Goal: Find specific page/section: Find specific page/section

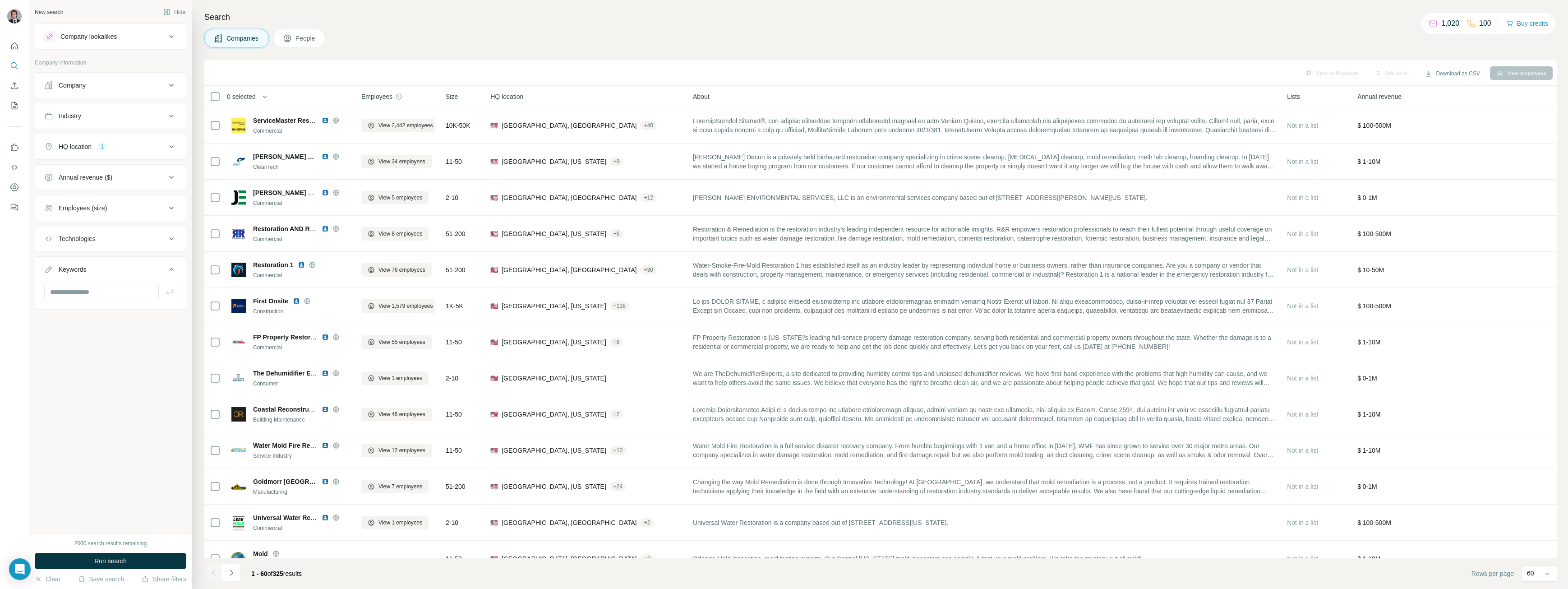
click at [428, 32] on div "Companies People" at bounding box center [880, 38] width 1353 height 19
click at [385, 58] on div "Search Companies People Sync to Pipedrive Add to list Download as CSV View empl…" at bounding box center [880, 294] width 1377 height 589
click at [379, 94] on span "Employees" at bounding box center [377, 97] width 31 height 9
click at [412, 65] on div "Sync to Pipedrive Add to list Download as CSV View employees" at bounding box center [880, 73] width 1344 height 16
click at [506, 97] on span "HQ location" at bounding box center [507, 97] width 33 height 9
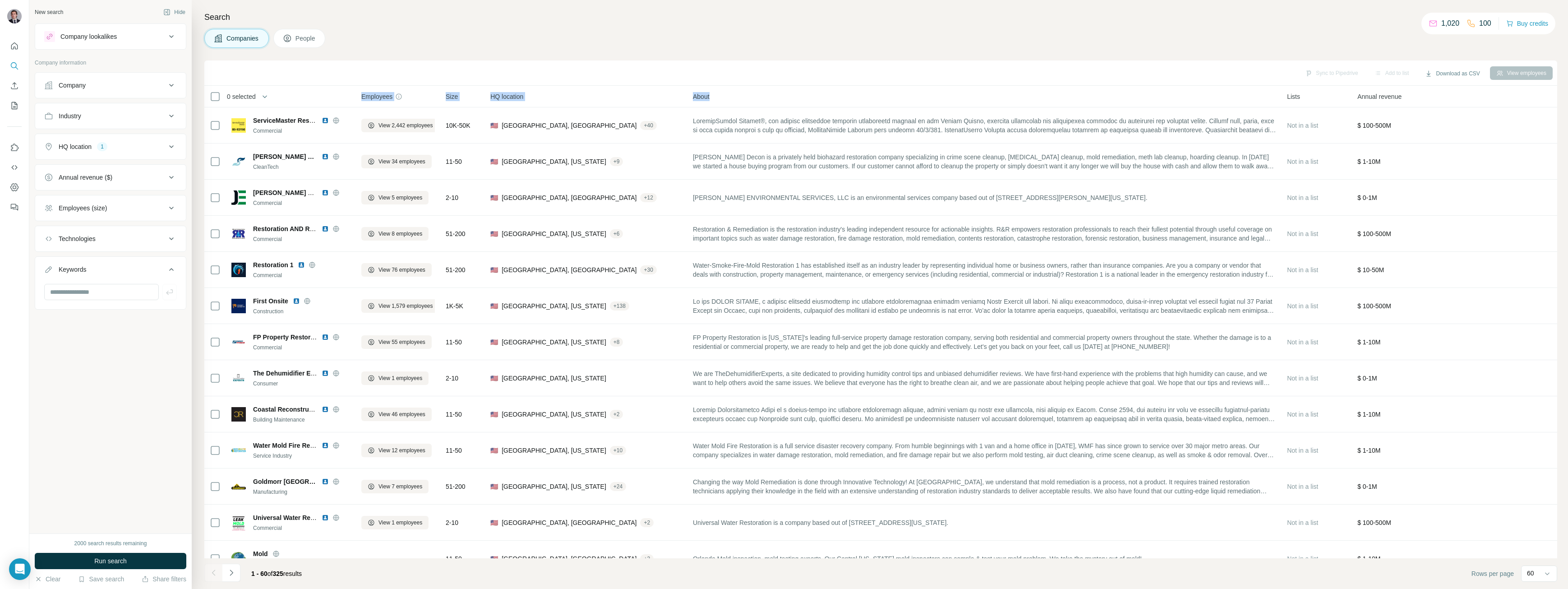
drag, startPoint x: 356, startPoint y: 96, endPoint x: 767, endPoint y: 103, distance: 411.1
click at [0, 0] on tr "0 selected Companies Employees Size HQ location About Lists Annual revenue Tech…" at bounding box center [0, 0] width 0 height 0
click at [561, 99] on div "HQ location" at bounding box center [587, 97] width 192 height 10
drag, startPoint x: 359, startPoint y: 91, endPoint x: 563, endPoint y: 99, distance: 204.2
click at [0, 0] on tr "0 selected Companies Employees Size HQ location About Lists Annual revenue Tech…" at bounding box center [0, 0] width 0 height 0
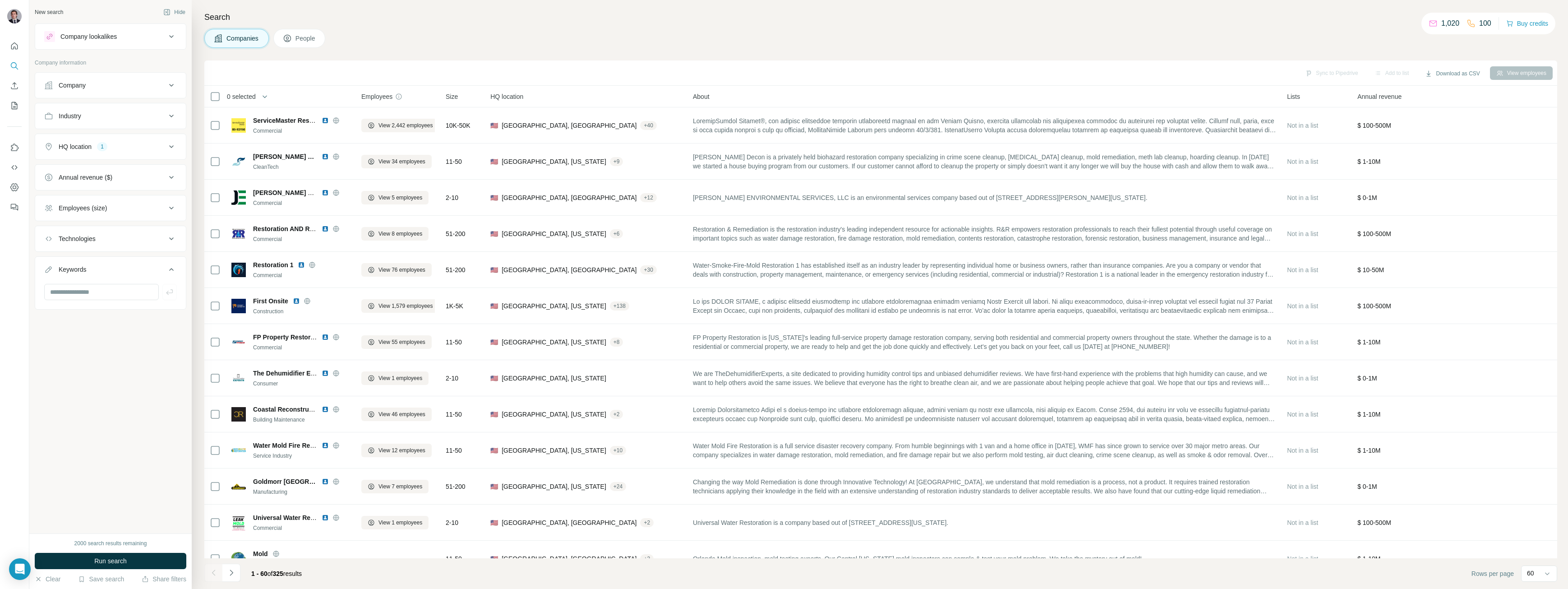
click at [327, 88] on th "0 selected" at bounding box center [276, 96] width 145 height 21
drag, startPoint x: 344, startPoint y: 96, endPoint x: 529, endPoint y: 99, distance: 185.0
click at [0, 0] on tr "0 selected Companies Employees Size HQ location About Lists Annual revenue Tech…" at bounding box center [0, 0] width 0 height 0
click at [391, 99] on span "Employees" at bounding box center [377, 97] width 31 height 9
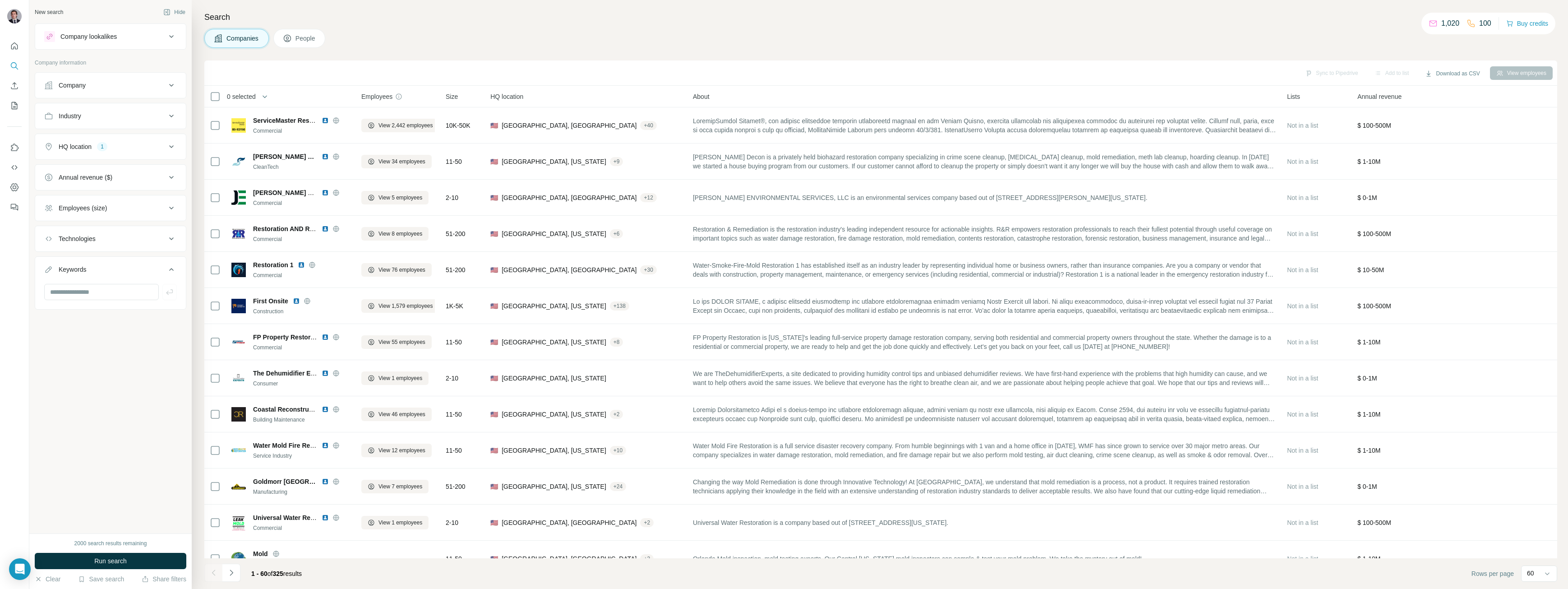
click at [314, 91] on div "0 selected" at bounding box center [277, 97] width 134 height 10
drag, startPoint x: 336, startPoint y: 95, endPoint x: 542, endPoint y: 101, distance: 206.1
click at [0, 0] on tr "0 selected Companies Employees Size HQ location About Lists Annual revenue Tech…" at bounding box center [0, 0] width 0 height 0
